Goal: Information Seeking & Learning: Learn about a topic

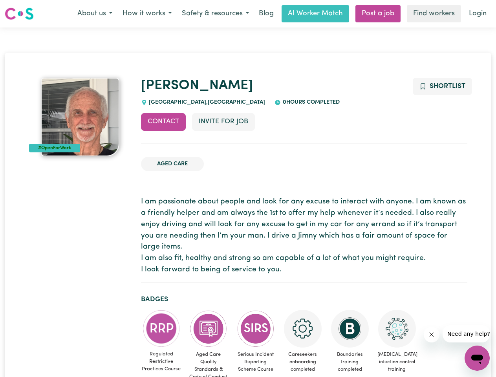
click at [95, 14] on button "About us" at bounding box center [94, 14] width 45 height 17
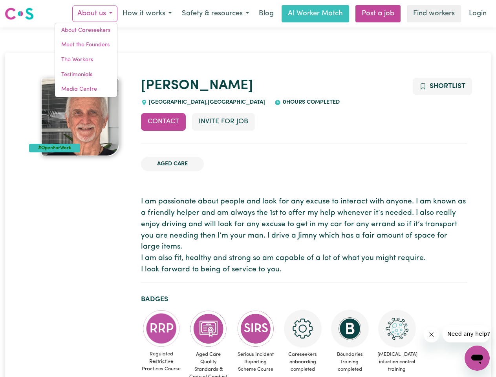
click at [147, 14] on button "How it works" at bounding box center [147, 14] width 59 height 17
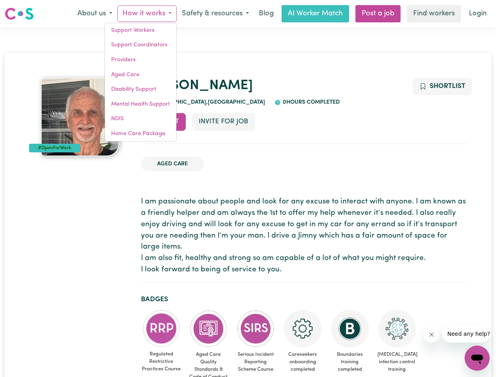
click at [215, 14] on button "Safety & resources" at bounding box center [215, 14] width 77 height 17
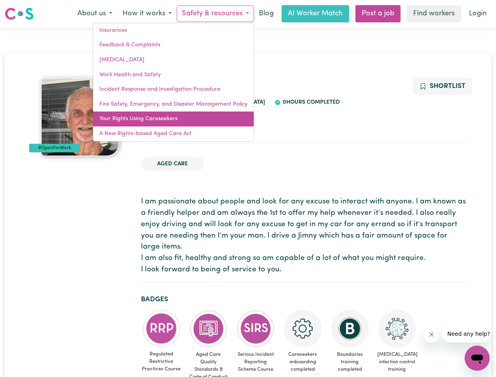
click at [163, 122] on link "Your Rights Using Careseekers" at bounding box center [173, 119] width 161 height 15
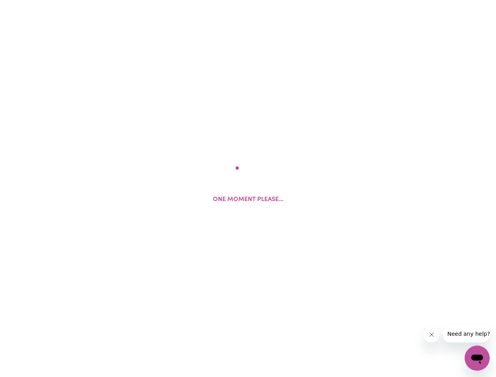
click at [223, 0] on html "One moment please..." at bounding box center [248, 0] width 496 height 0
click at [442, 0] on html at bounding box center [248, 0] width 496 height 0
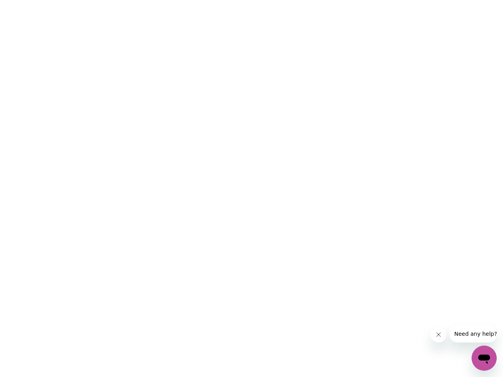
click at [162, 0] on html at bounding box center [251, 0] width 503 height 0
click at [209, 0] on html at bounding box center [251, 0] width 503 height 0
